Goal: Find specific page/section: Find specific page/section

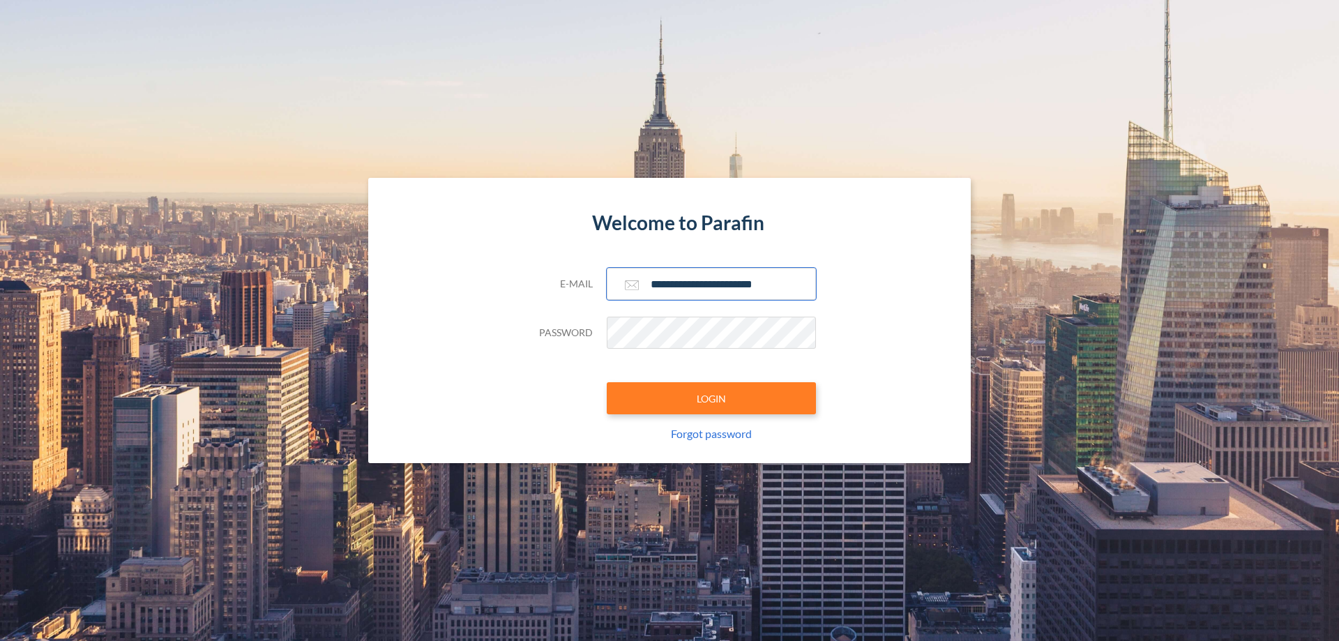
type input "**********"
click at [711, 398] on button "LOGIN" at bounding box center [711, 398] width 209 height 32
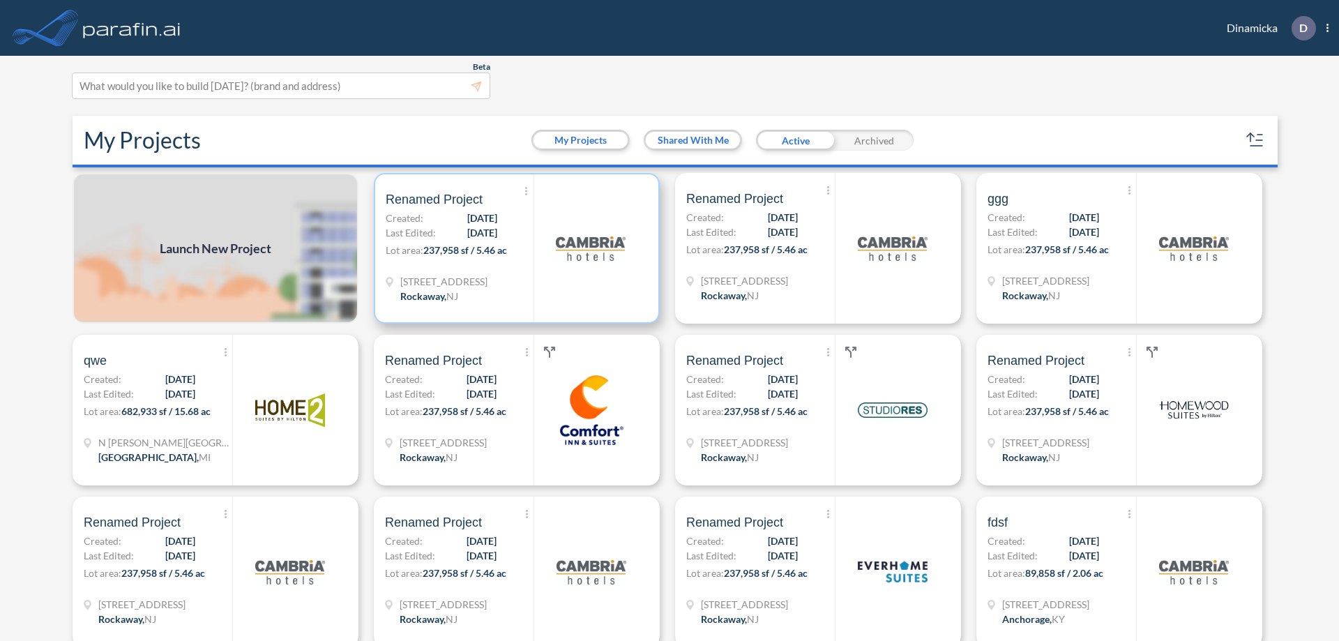
scroll to position [3, 0]
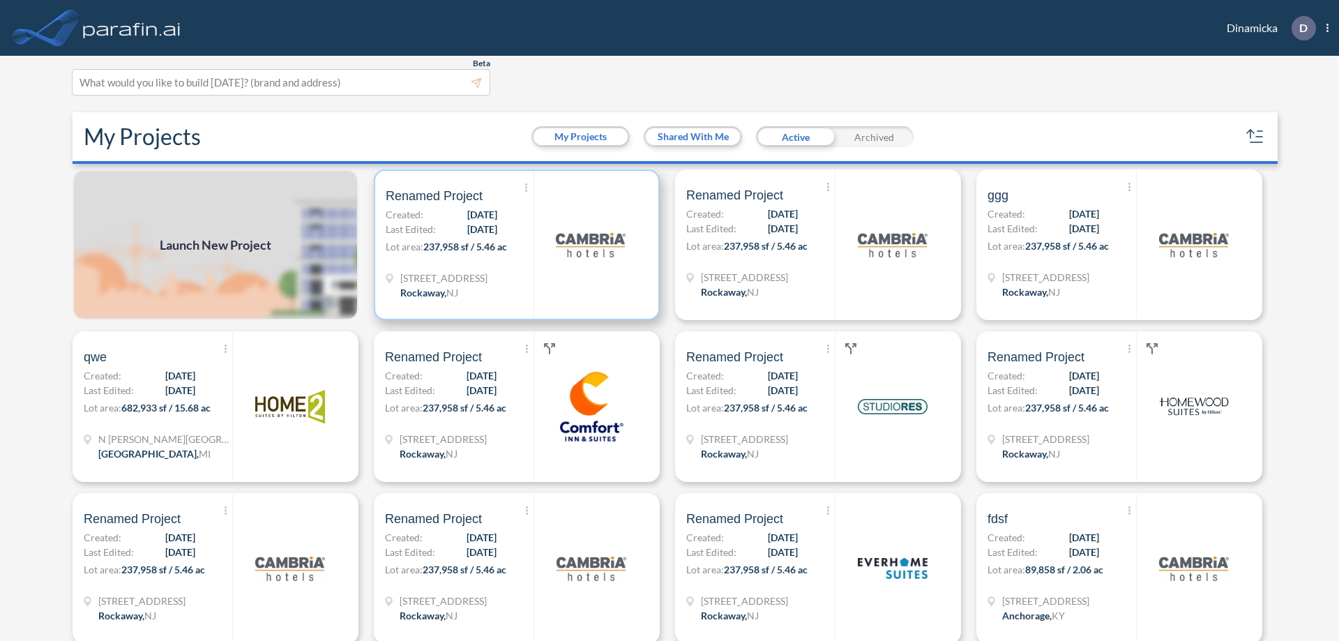
click at [514, 245] on p "Lot area: 237,958 sf / 5.46 ac" at bounding box center [460, 249] width 148 height 20
